Goal: Information Seeking & Learning: Learn about a topic

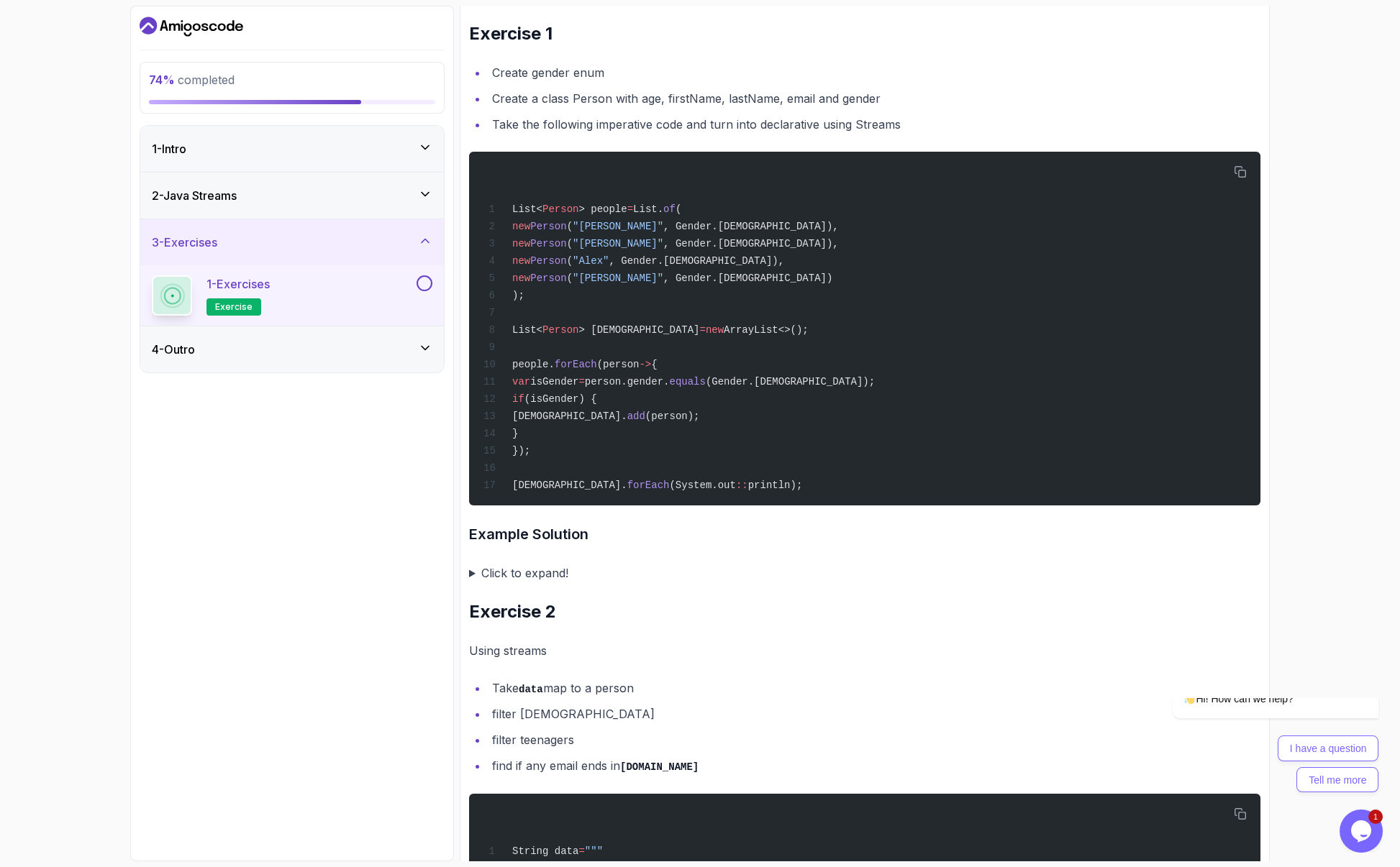
click at [159, 27] on icon "Dashboard" at bounding box center [191, 27] width 104 height 23
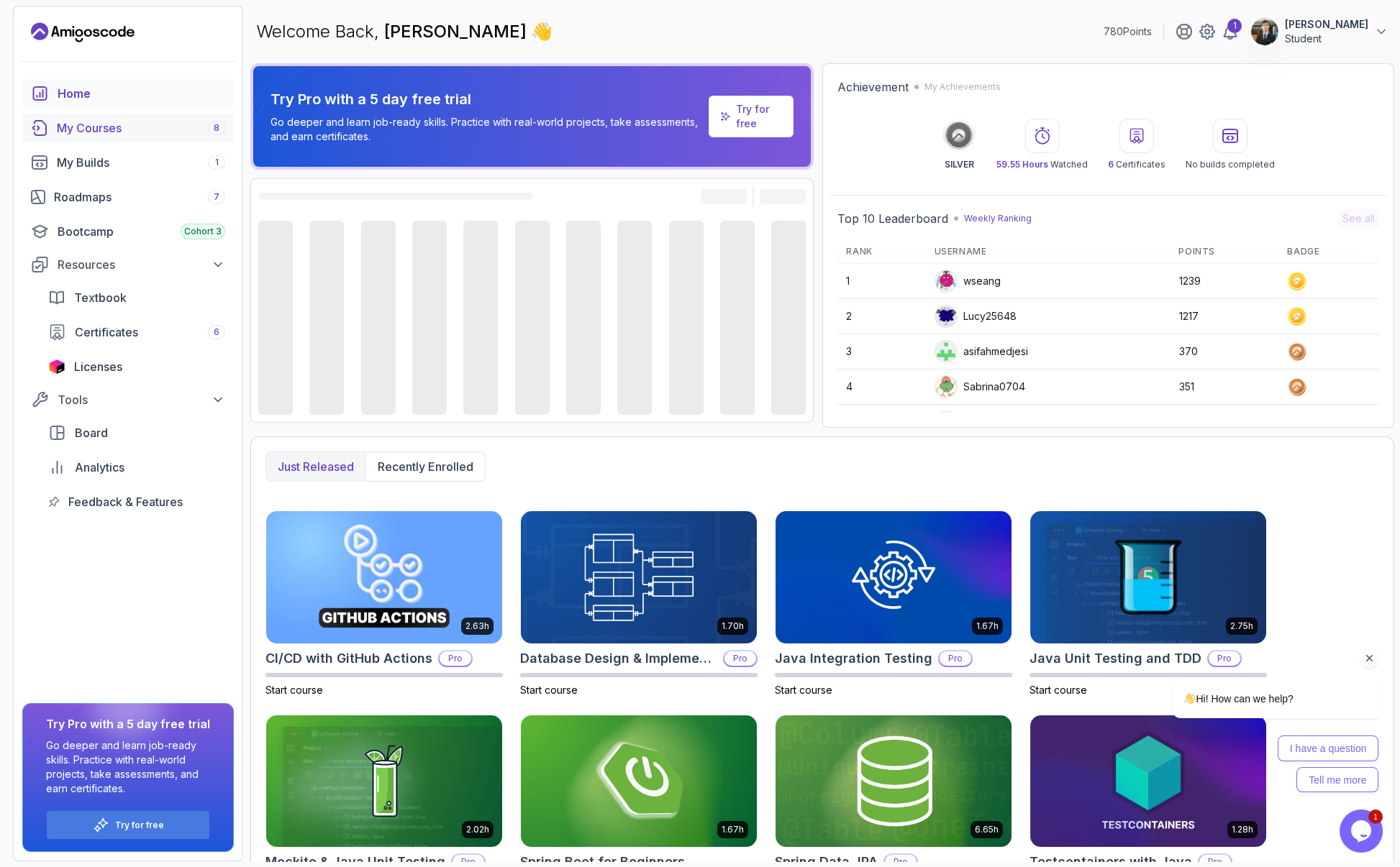
click at [123, 123] on div "My Courses 8" at bounding box center [141, 128] width 168 height 17
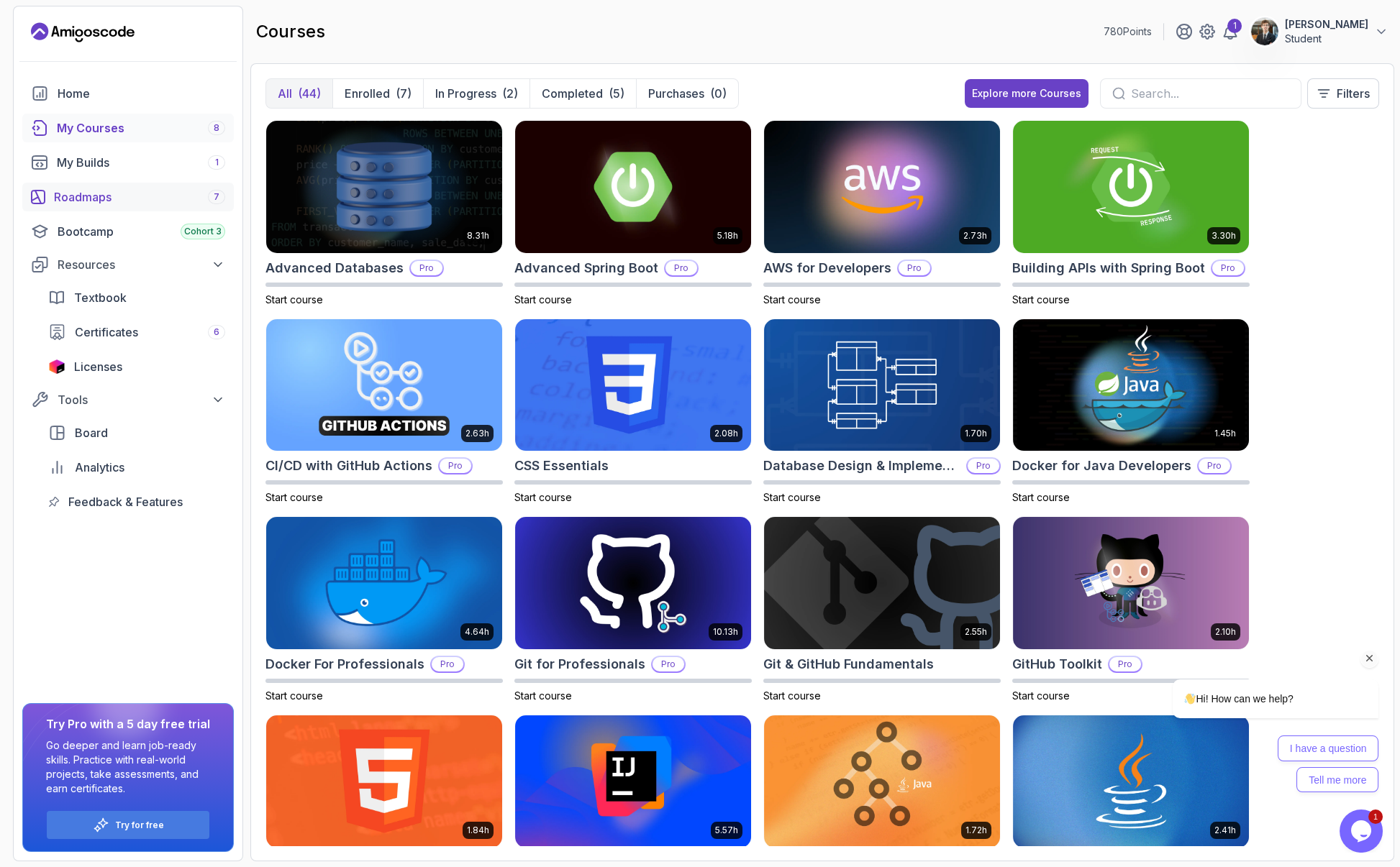
click at [84, 189] on div "Roadmaps 7" at bounding box center [139, 197] width 171 height 17
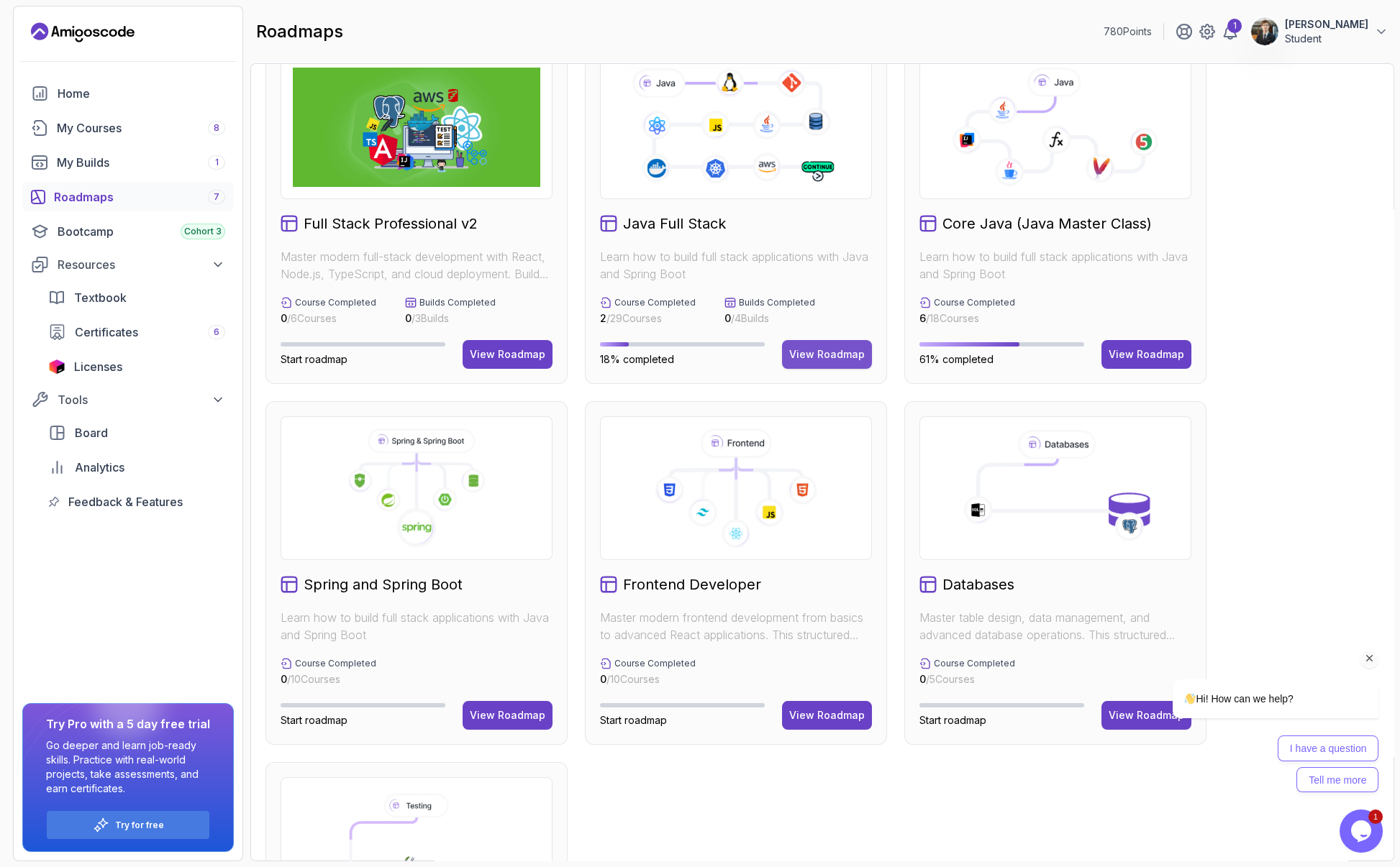
scroll to position [37, 0]
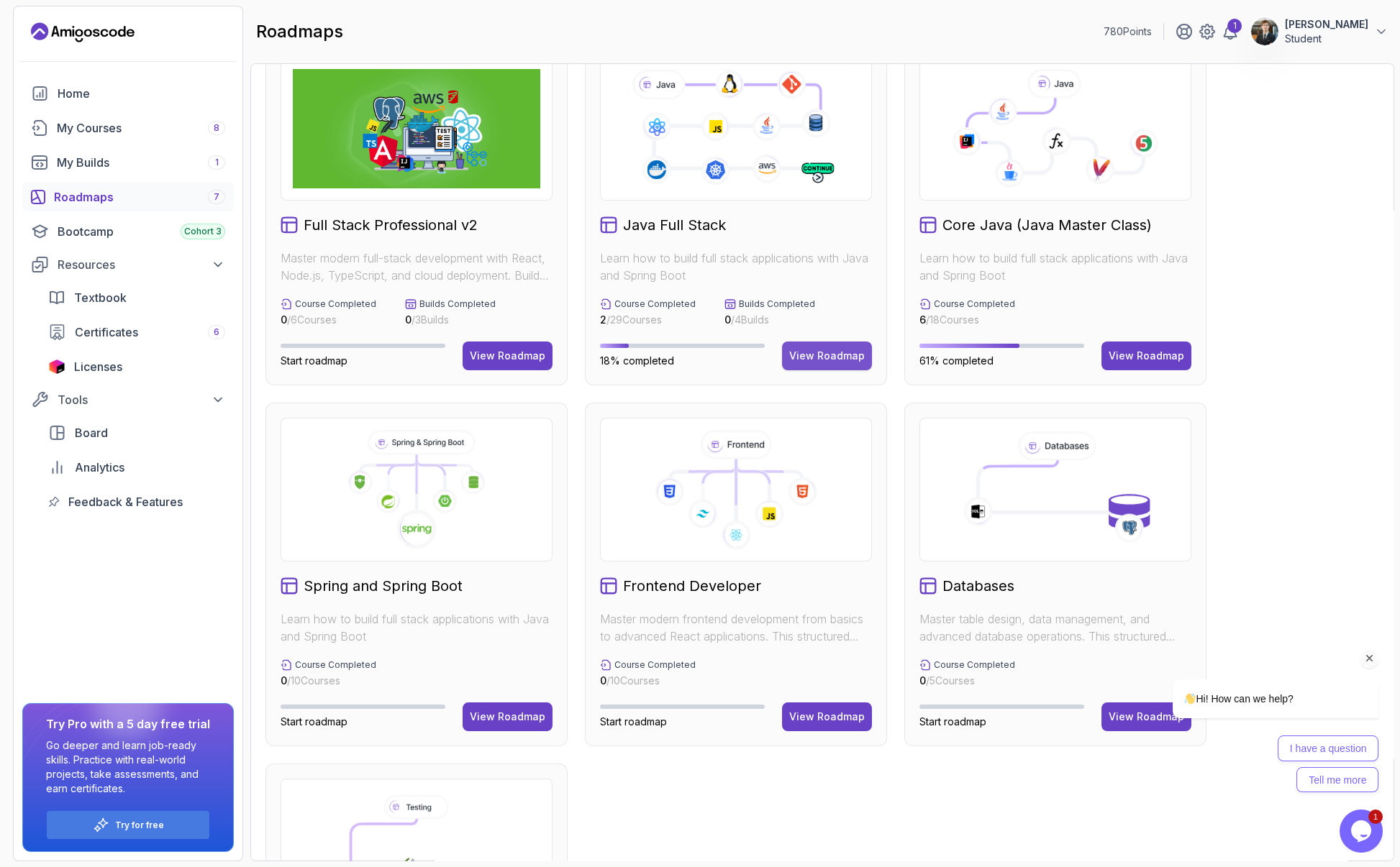
click at [860, 349] on div "View Roadmap" at bounding box center [827, 356] width 75 height 14
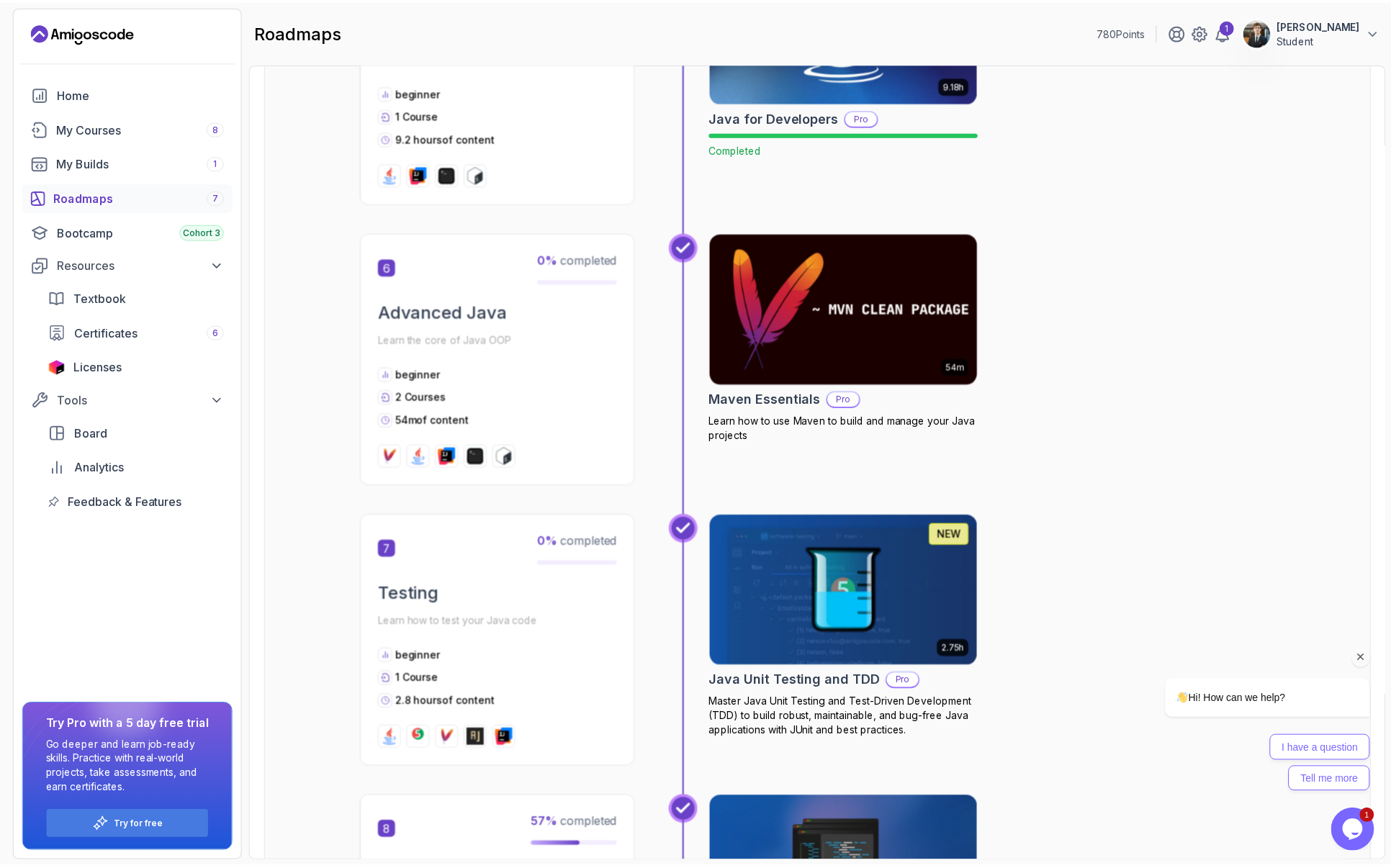
scroll to position [1530, 0]
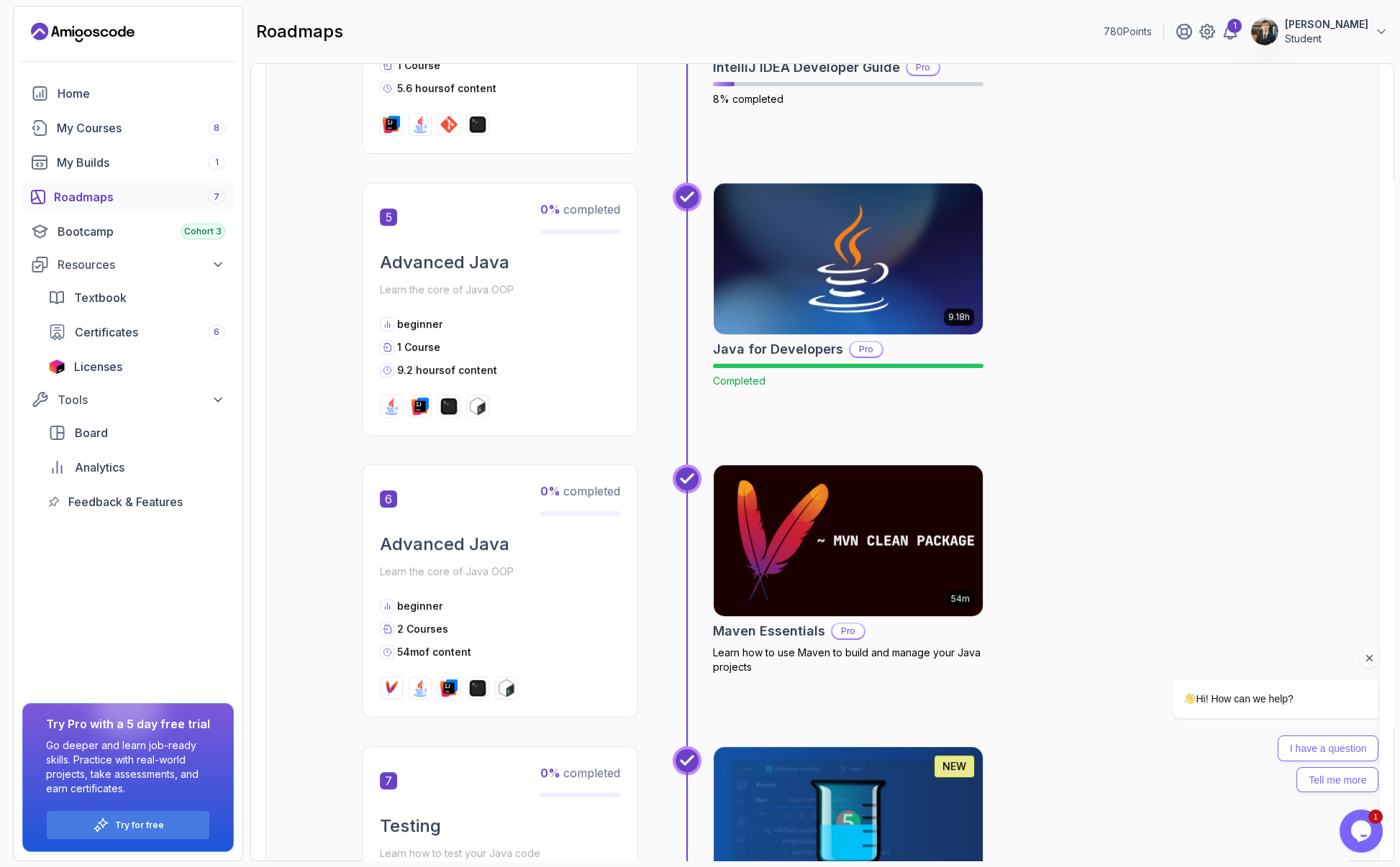
click at [898, 462] on img at bounding box center [848, 541] width 283 height 158
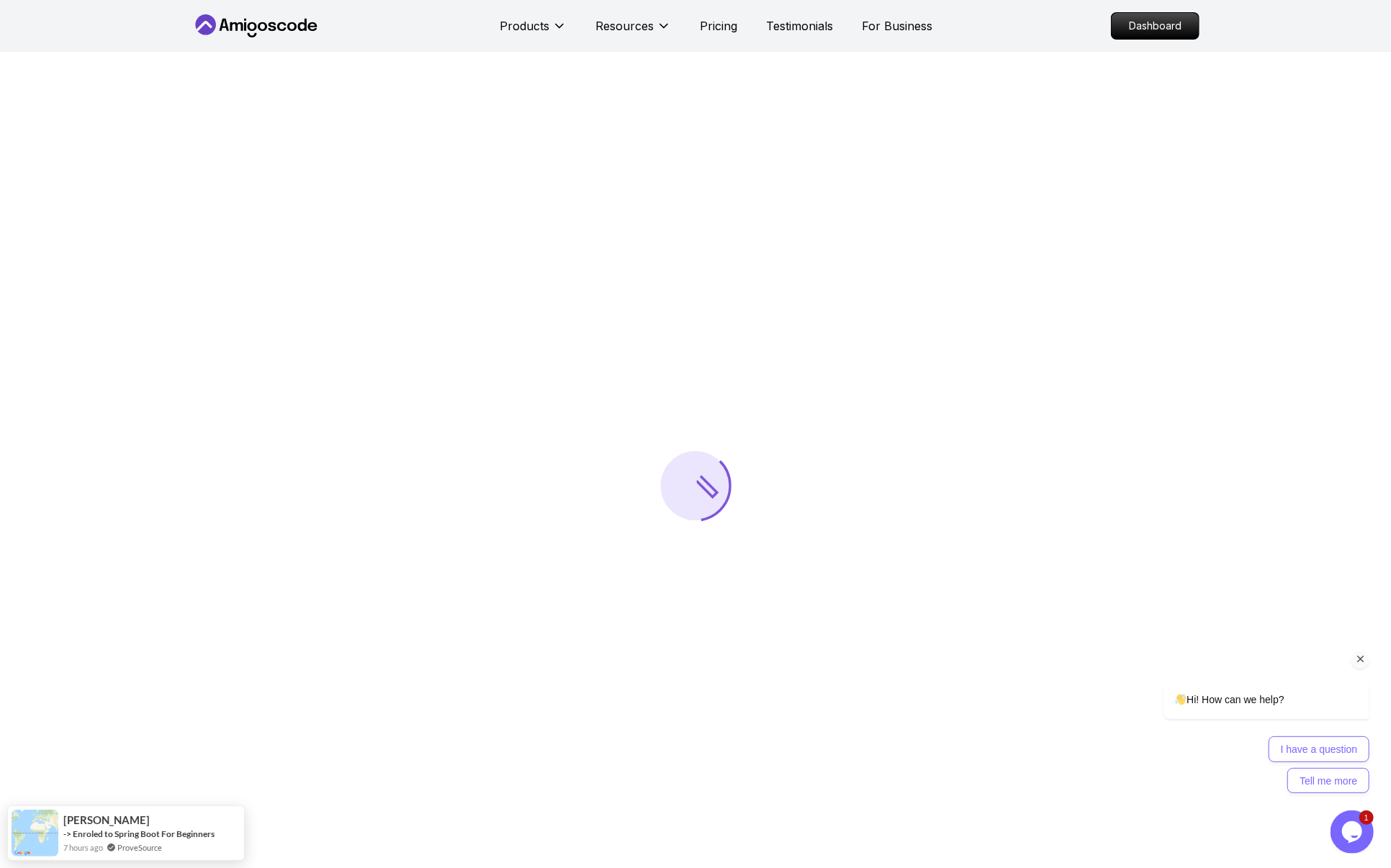
click at [1358, 655] on icon "Chat attention grabber" at bounding box center [1361, 659] width 13 height 13
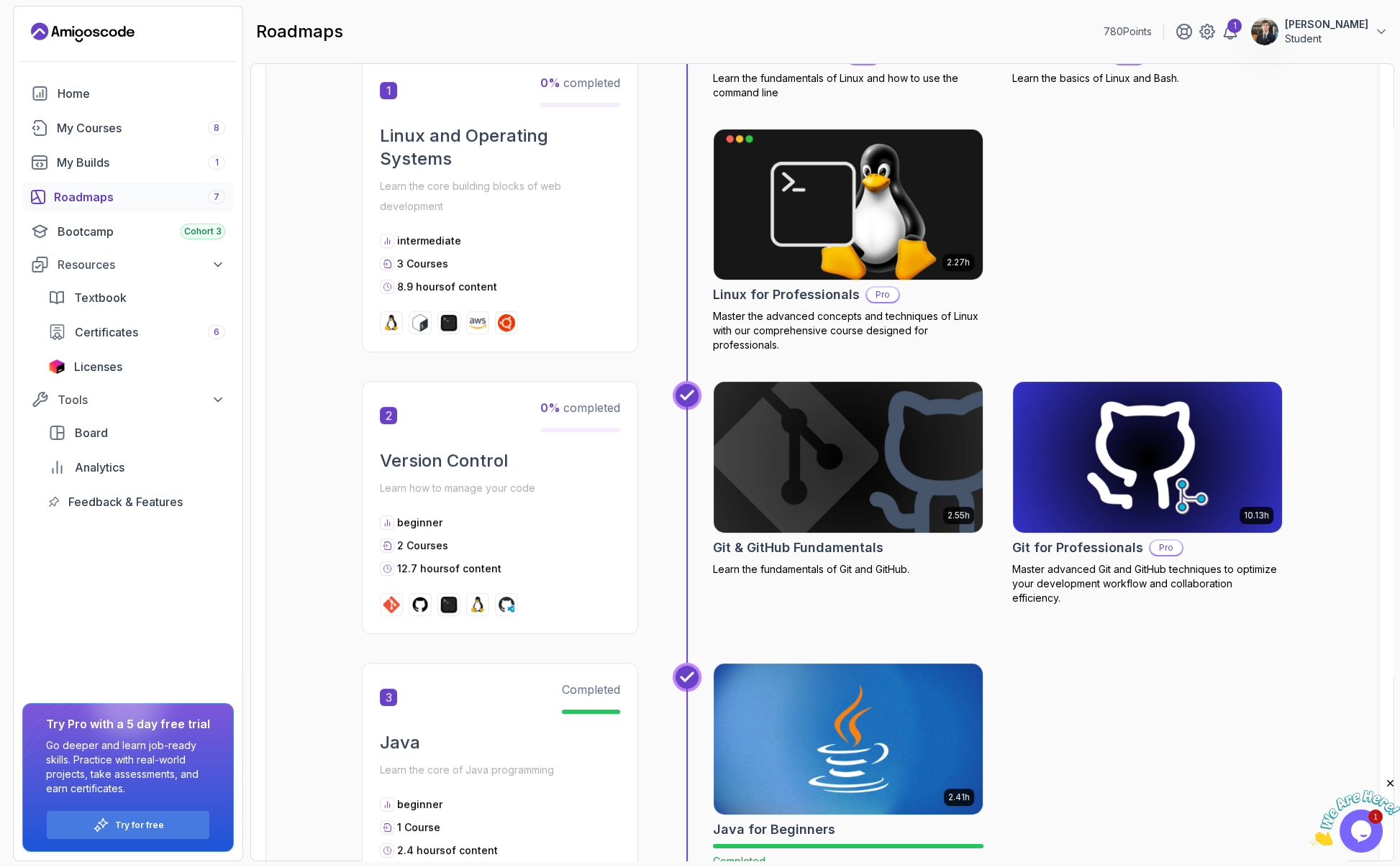
scroll to position [440, 0]
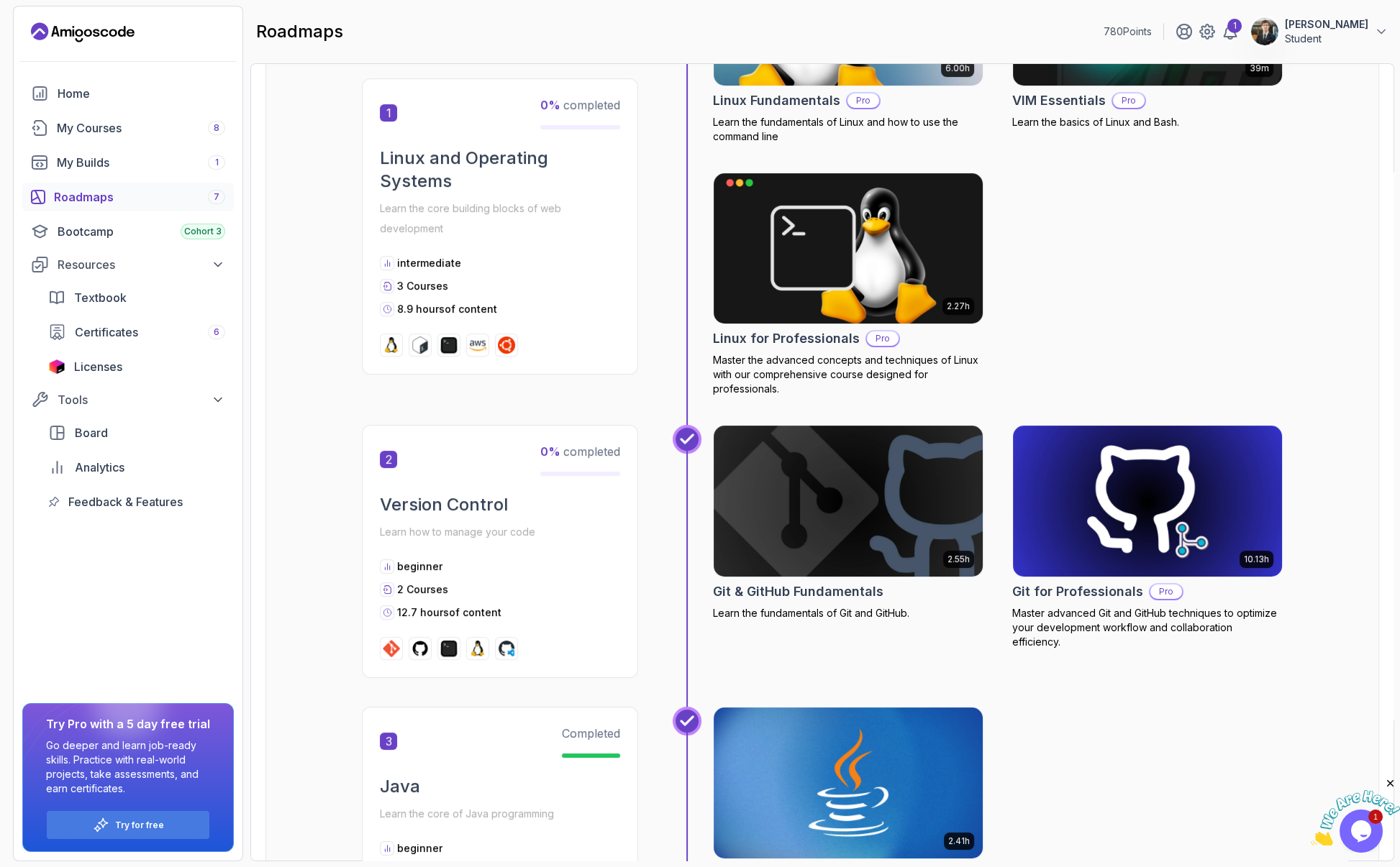
click at [1387, 784] on icon "Close" at bounding box center [1390, 784] width 13 height 13
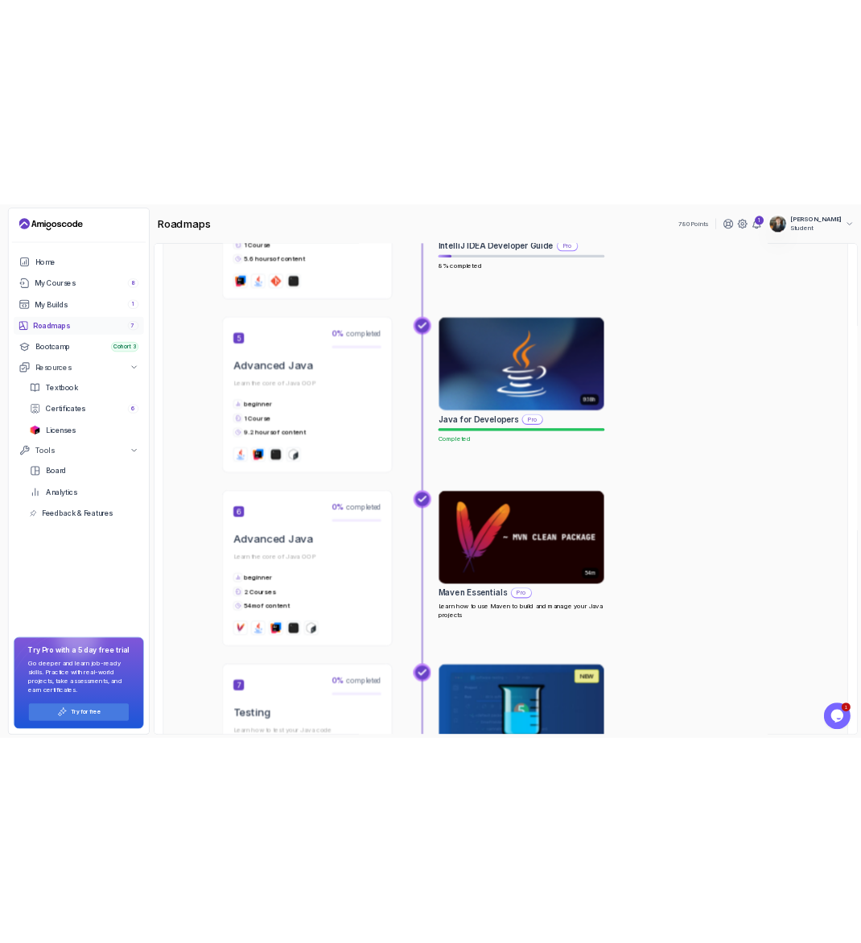
scroll to position [1723, 0]
